Goal: Task Accomplishment & Management: Complete application form

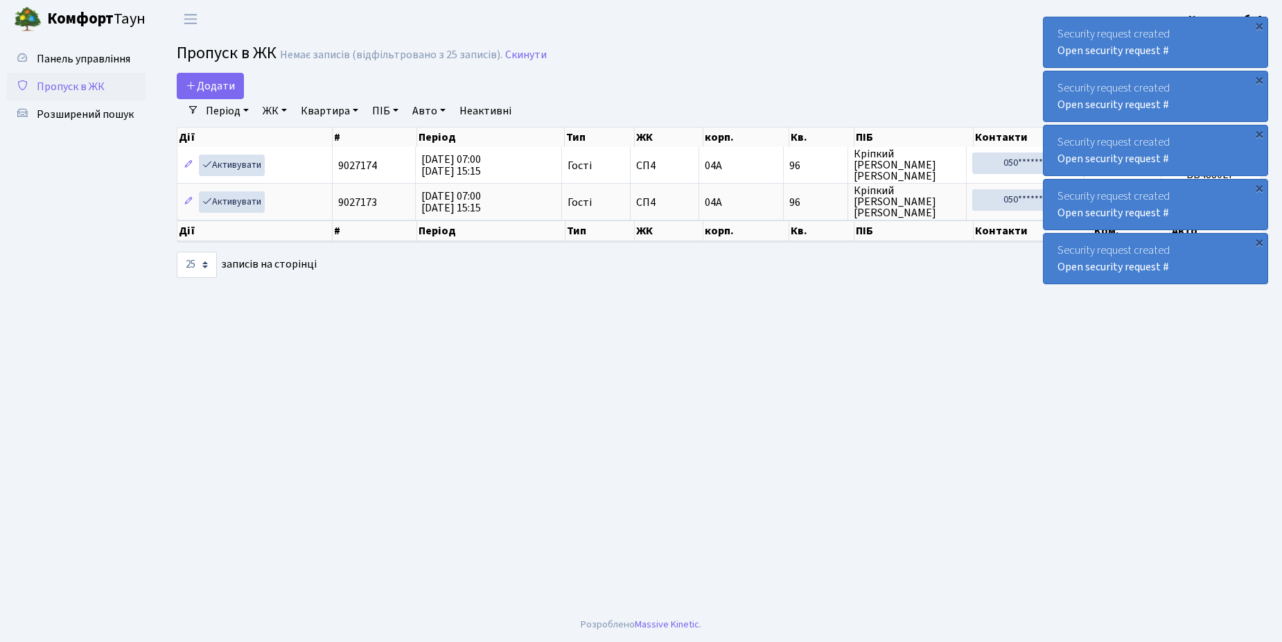
select select "25"
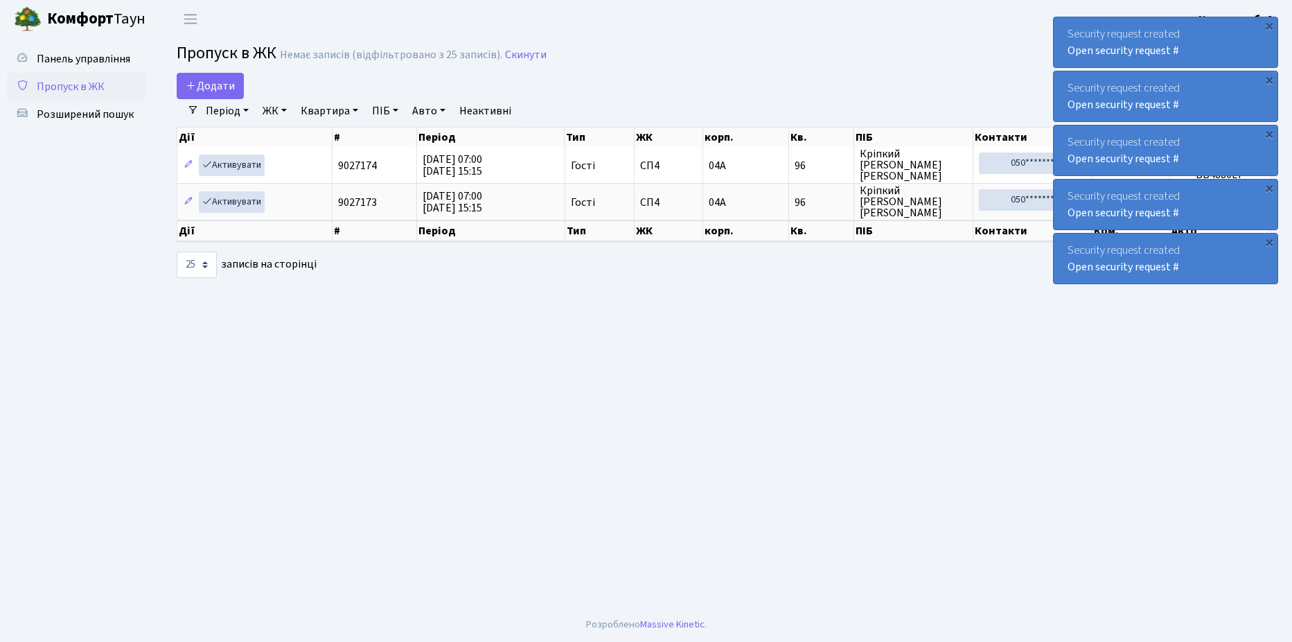
click at [105, 87] on link "Пропуск в ЖК" at bounding box center [76, 87] width 139 height 28
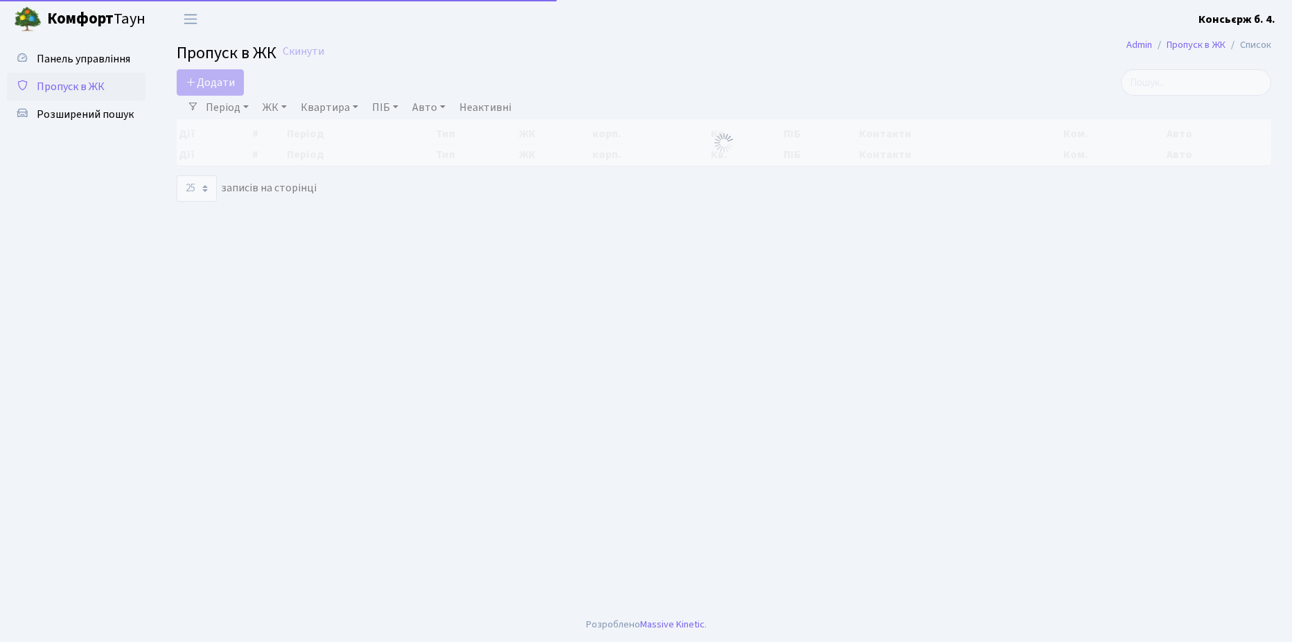
select select "25"
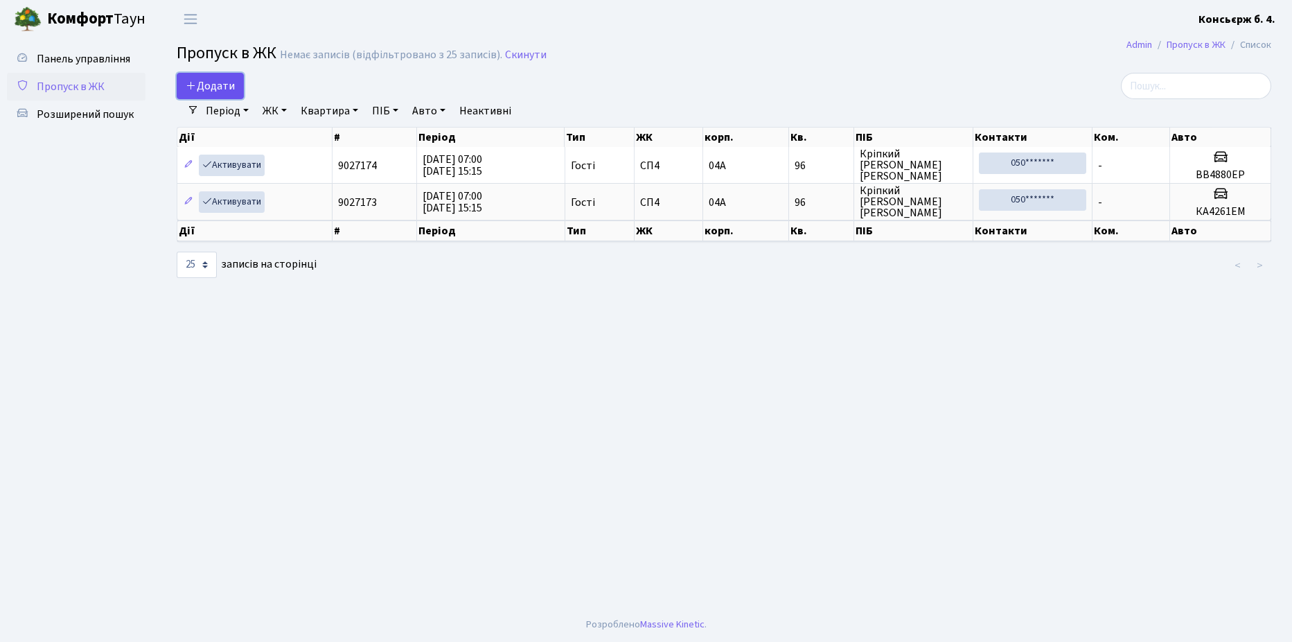
click at [219, 88] on span "Додати" at bounding box center [210, 85] width 49 height 15
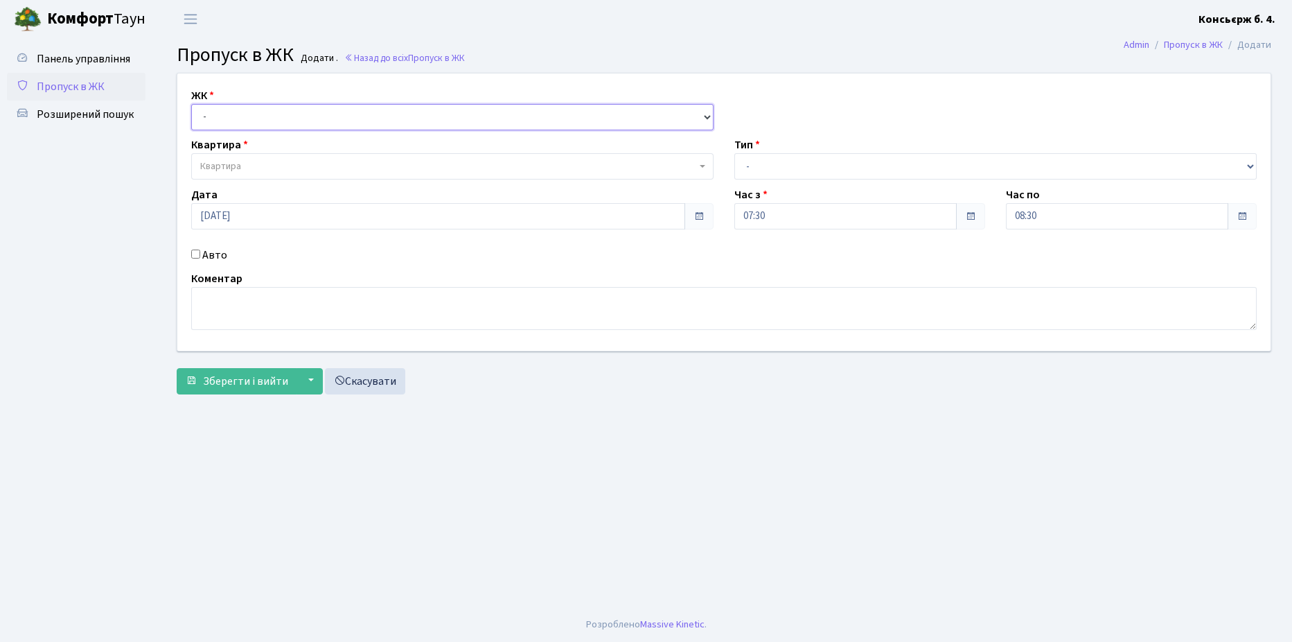
click at [251, 116] on select "- [STREET_ADDRESS]" at bounding box center [452, 117] width 523 height 26
select select "325"
click at [191, 104] on select "- [STREET_ADDRESS]" at bounding box center [452, 117] width 523 height 26
select select
click at [247, 163] on span "Квартира" at bounding box center [448, 166] width 496 height 14
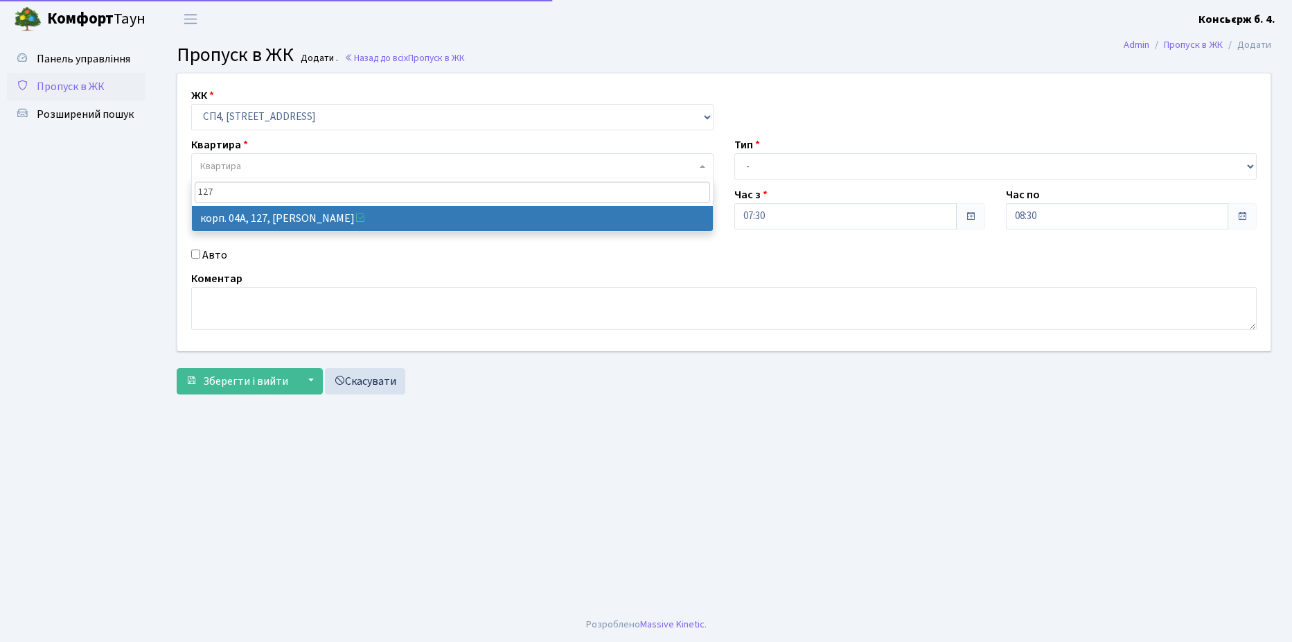
type input "127"
select select "21155"
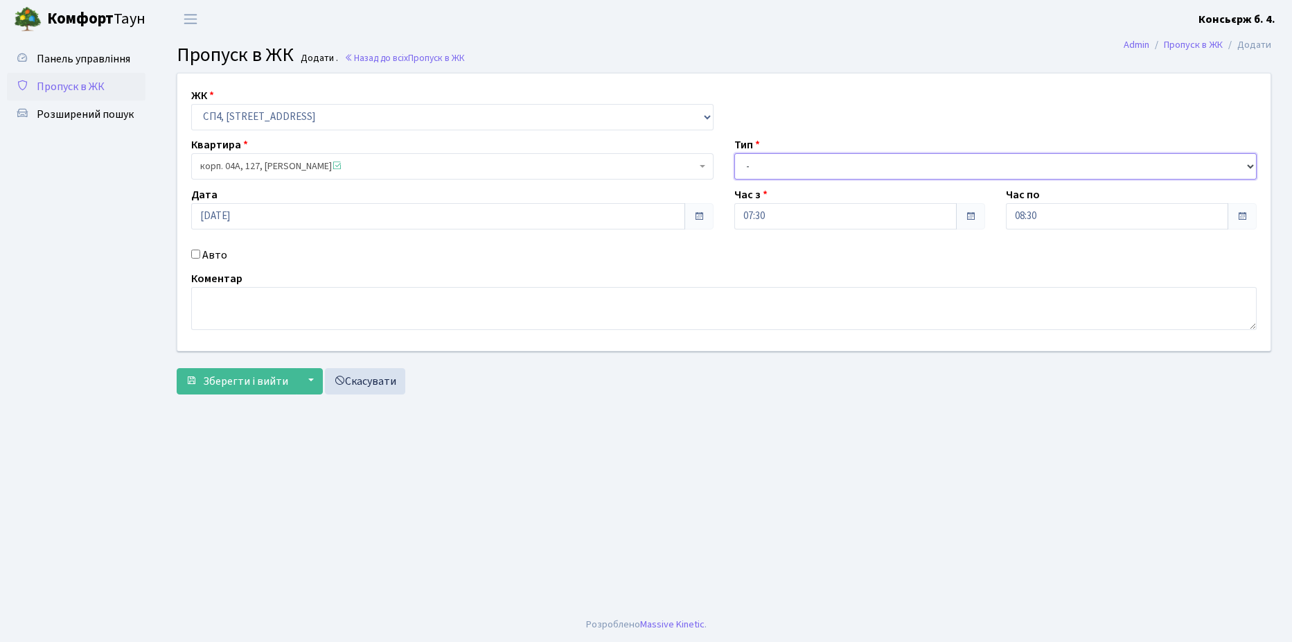
click at [812, 164] on select "- Доставка Таксі Гості Сервіс" at bounding box center [996, 166] width 523 height 26
click at [735, 153] on select "- Доставка Таксі Гості Сервіс" at bounding box center [996, 166] width 523 height 26
click at [791, 169] on select "- Доставка Таксі Гості Сервіс" at bounding box center [996, 166] width 523 height 26
select select "1"
click at [735, 153] on select "- Доставка Таксі Гості Сервіс" at bounding box center [996, 166] width 523 height 26
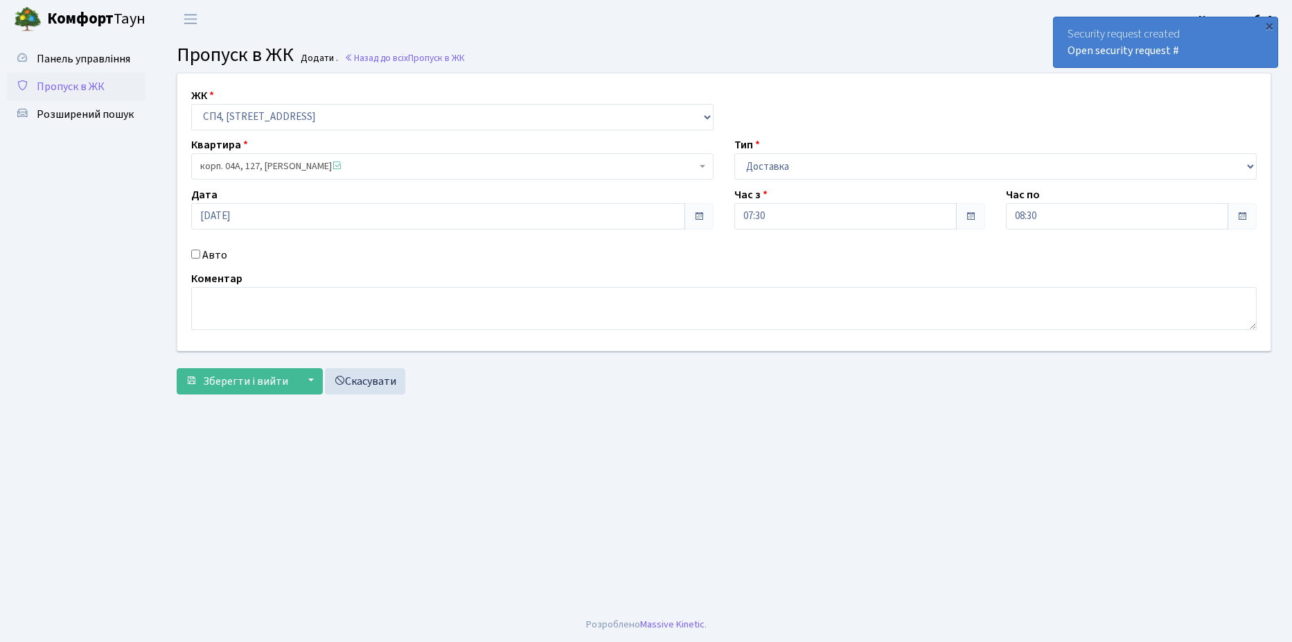
click at [194, 256] on input "Авто" at bounding box center [195, 253] width 9 height 9
checkbox input "true"
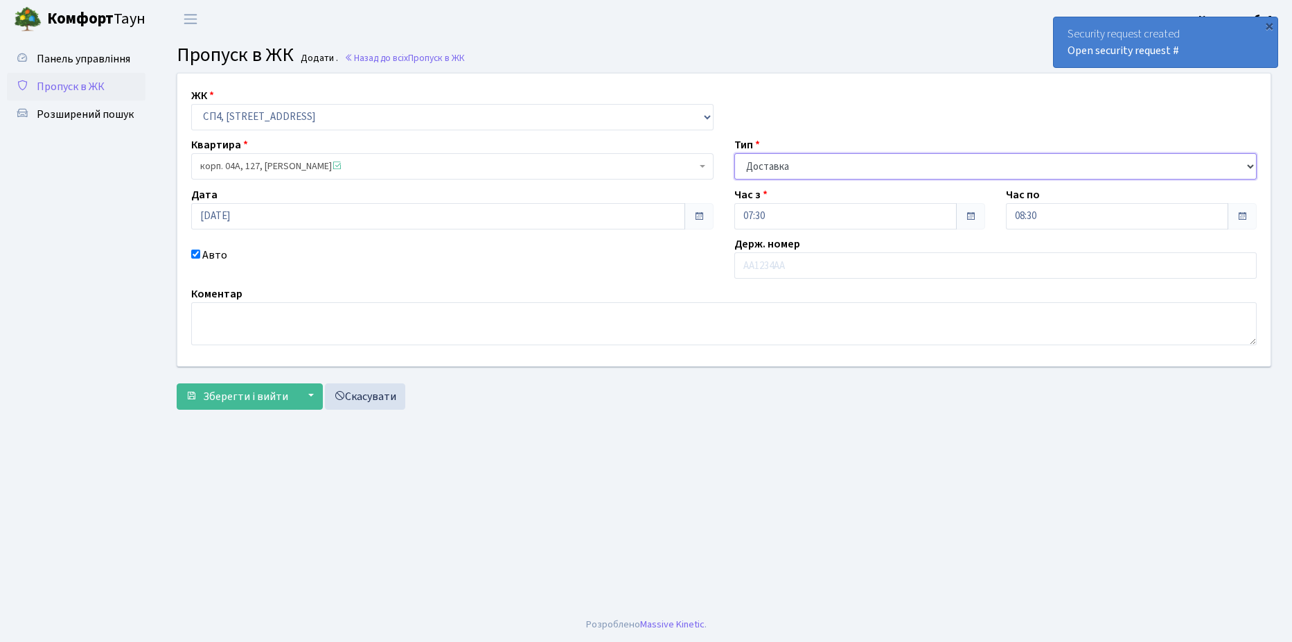
click at [816, 171] on select "- Доставка Таксі Гості Сервіс" at bounding box center [996, 166] width 523 height 26
select select "18"
click at [735, 153] on select "- Доставка Таксі Гості Сервіс" at bounding box center [996, 166] width 523 height 26
click at [775, 264] on input "text" at bounding box center [996, 265] width 523 height 26
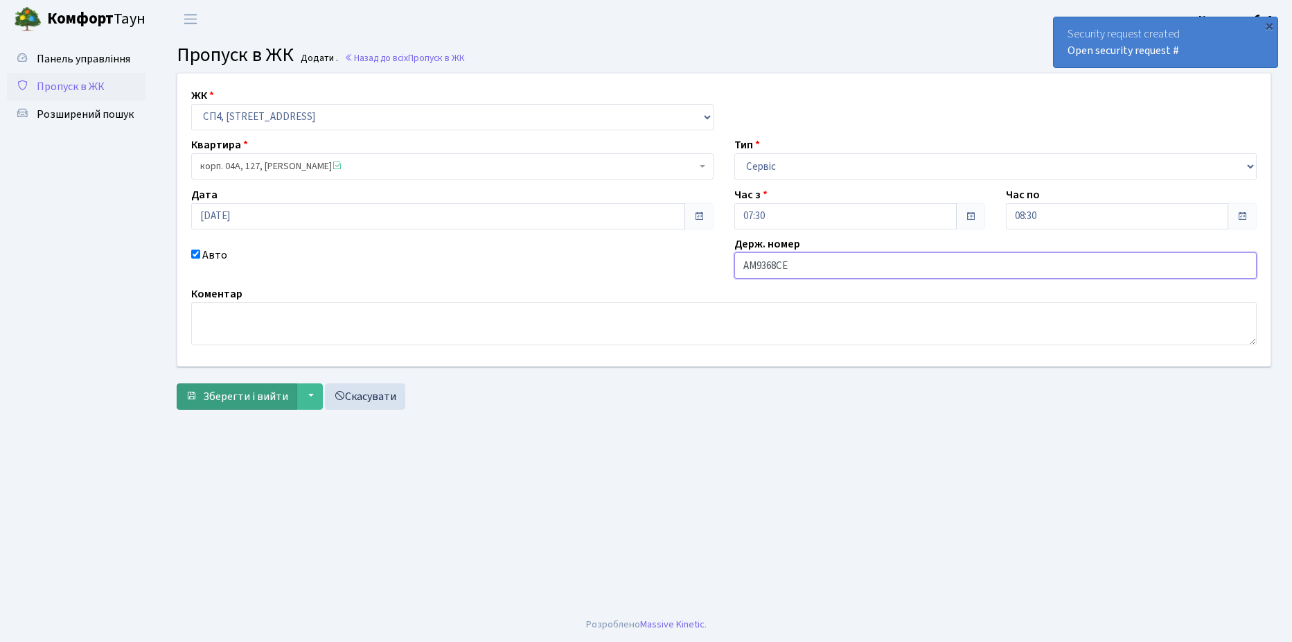
type input "AM9368CE"
click at [254, 392] on span "Зберегти і вийти" at bounding box center [245, 396] width 85 height 15
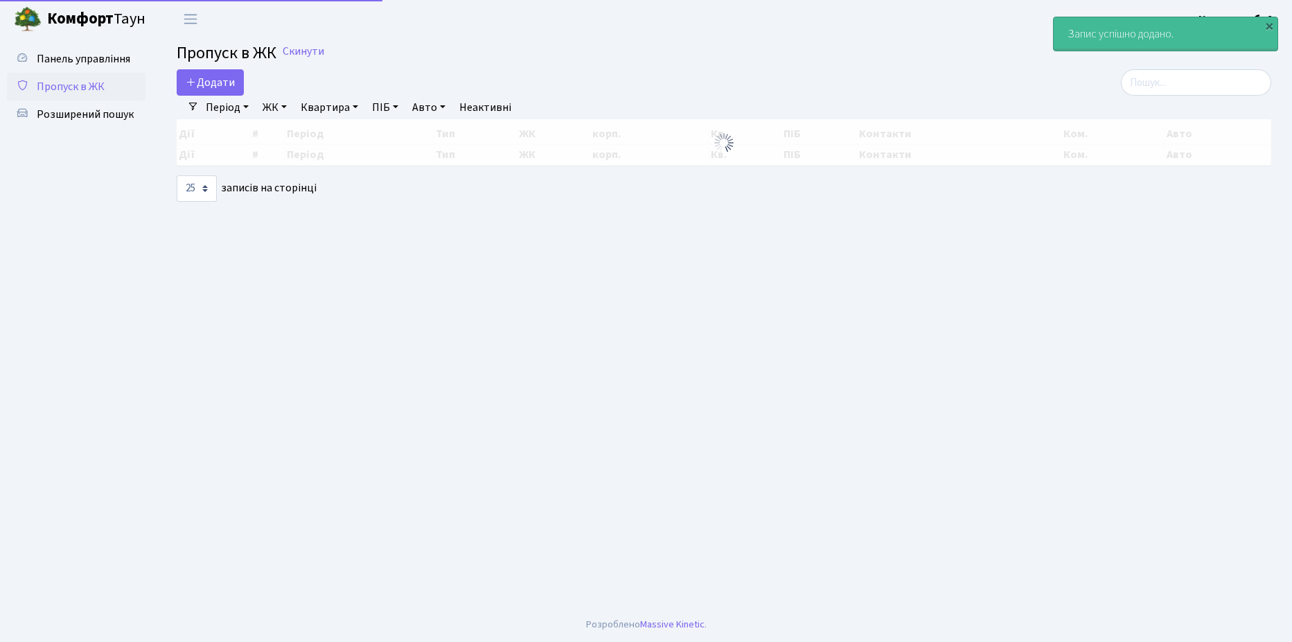
select select "25"
